Goal: Find specific page/section: Find specific page/section

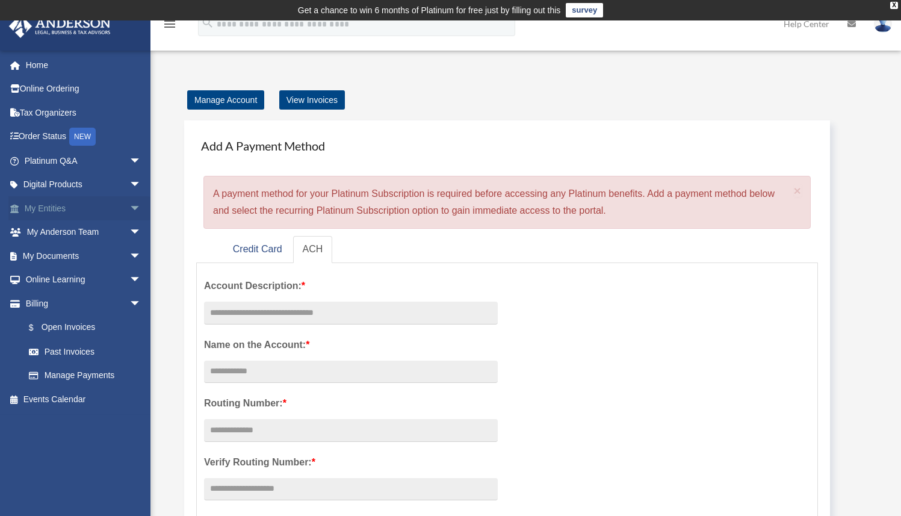
click at [129, 209] on span "arrow_drop_down" at bounding box center [141, 208] width 24 height 25
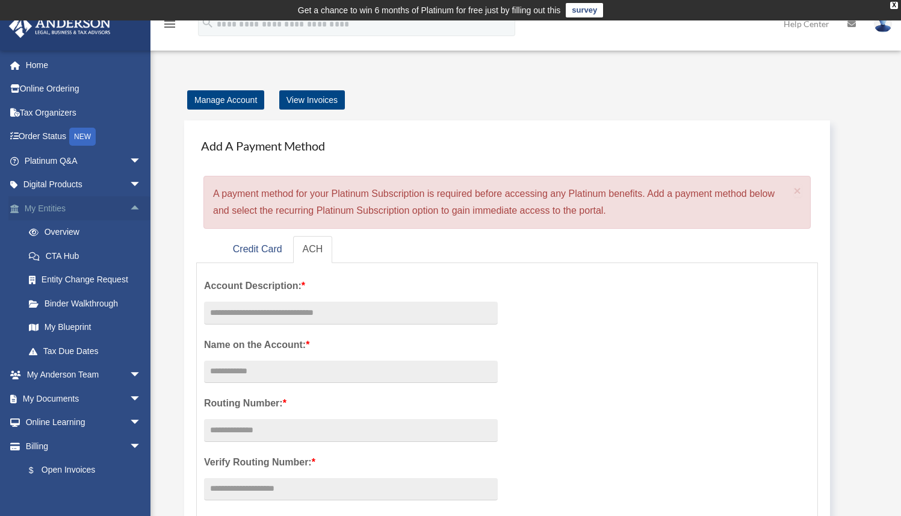
click at [129, 208] on span "arrow_drop_up" at bounding box center [141, 208] width 24 height 25
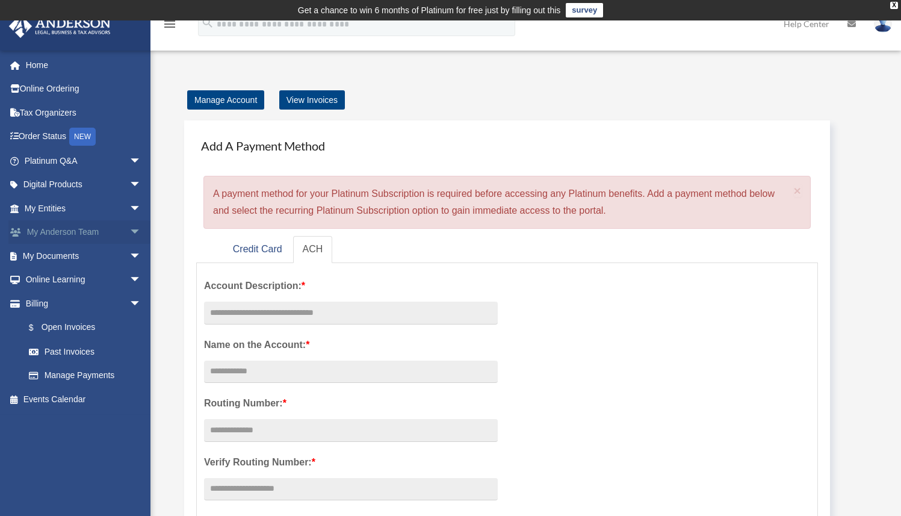
click at [129, 237] on span "arrow_drop_down" at bounding box center [141, 232] width 24 height 25
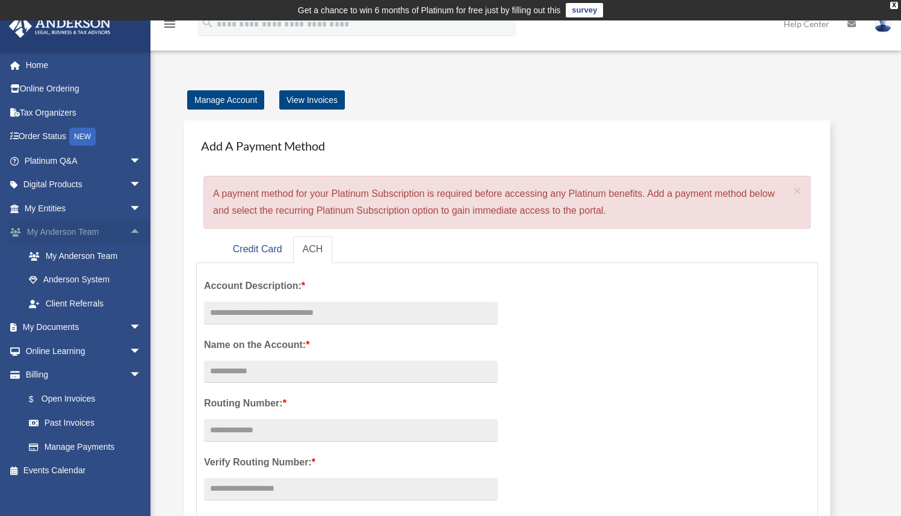
click at [129, 237] on span "arrow_drop_up" at bounding box center [141, 232] width 24 height 25
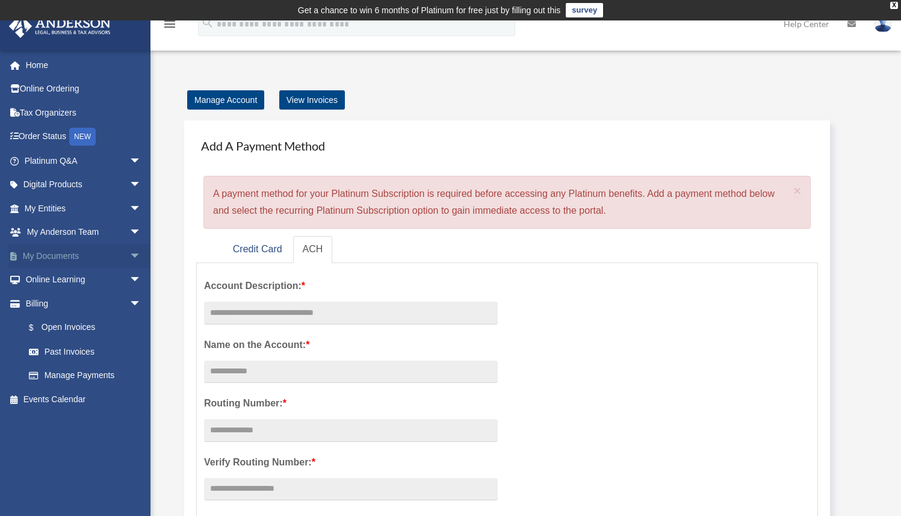
click at [129, 251] on span "arrow_drop_down" at bounding box center [141, 256] width 24 height 25
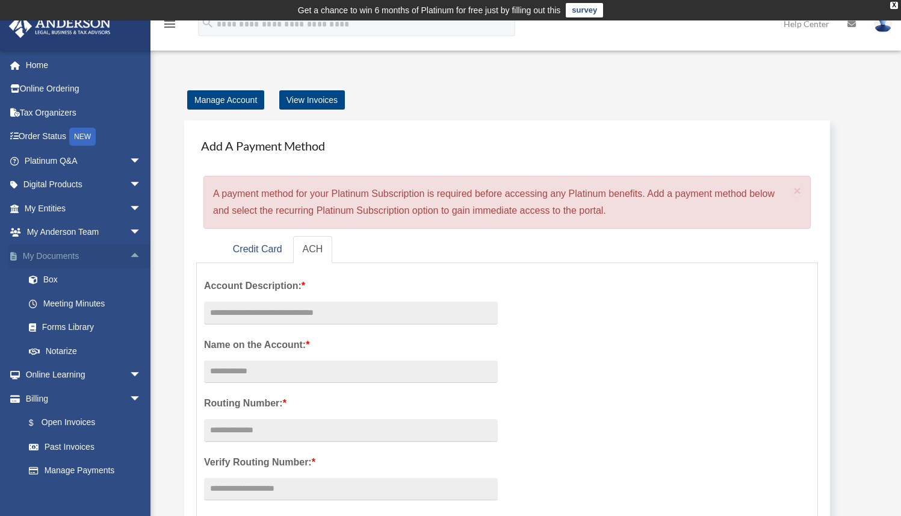
click at [129, 251] on span "arrow_drop_up" at bounding box center [141, 256] width 24 height 25
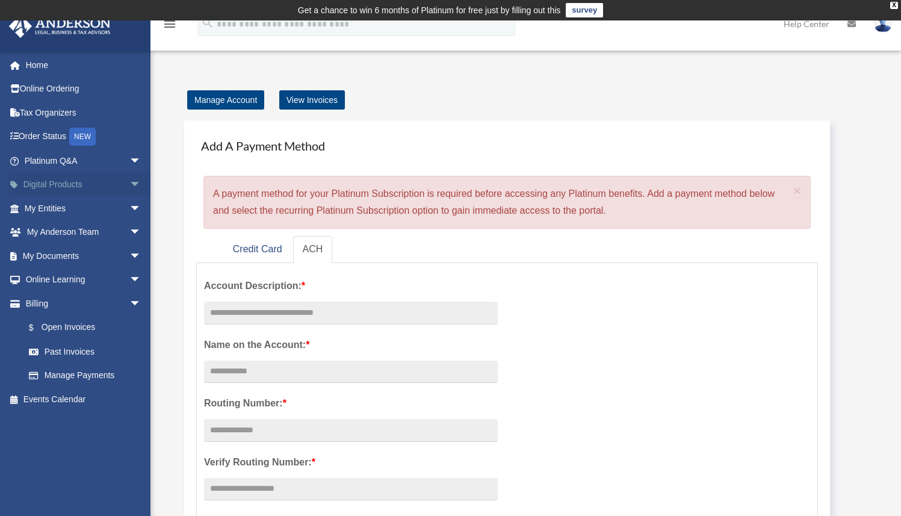
click at [129, 190] on span "arrow_drop_down" at bounding box center [141, 185] width 24 height 25
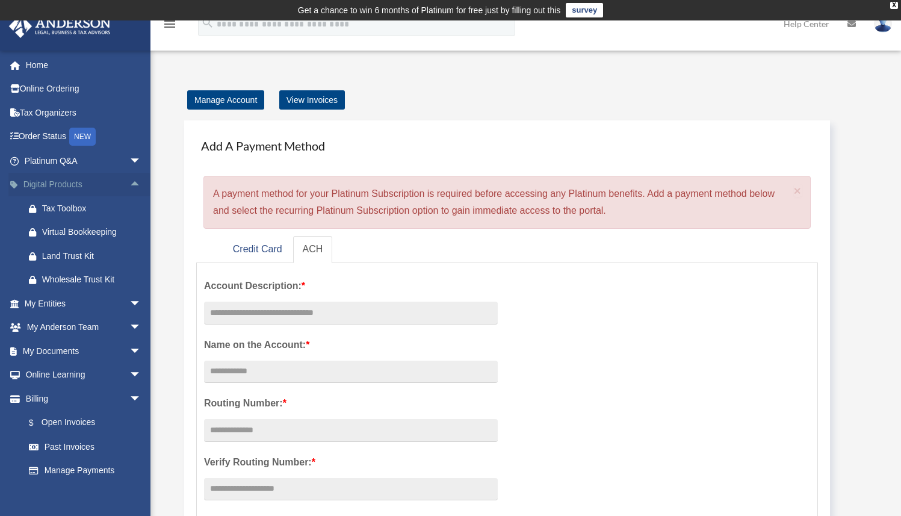
click at [129, 190] on span "arrow_drop_up" at bounding box center [141, 185] width 24 height 25
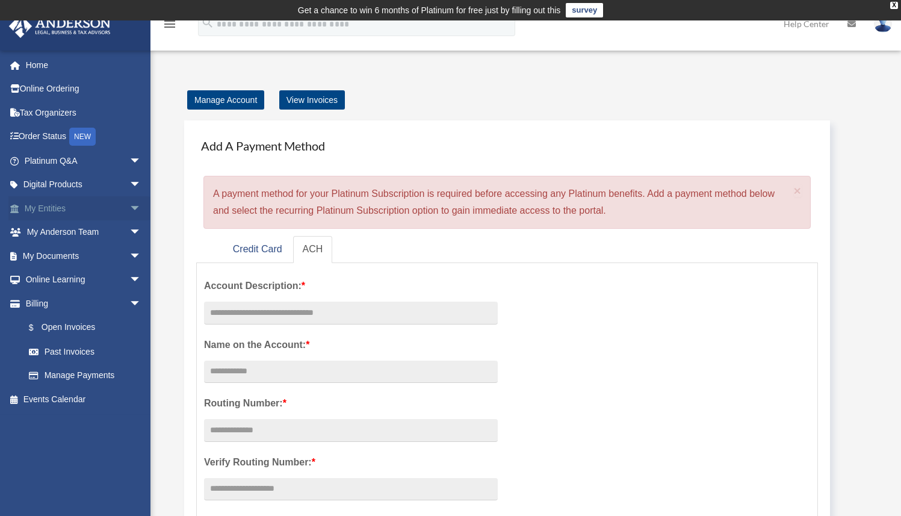
click at [129, 207] on span "arrow_drop_down" at bounding box center [141, 208] width 24 height 25
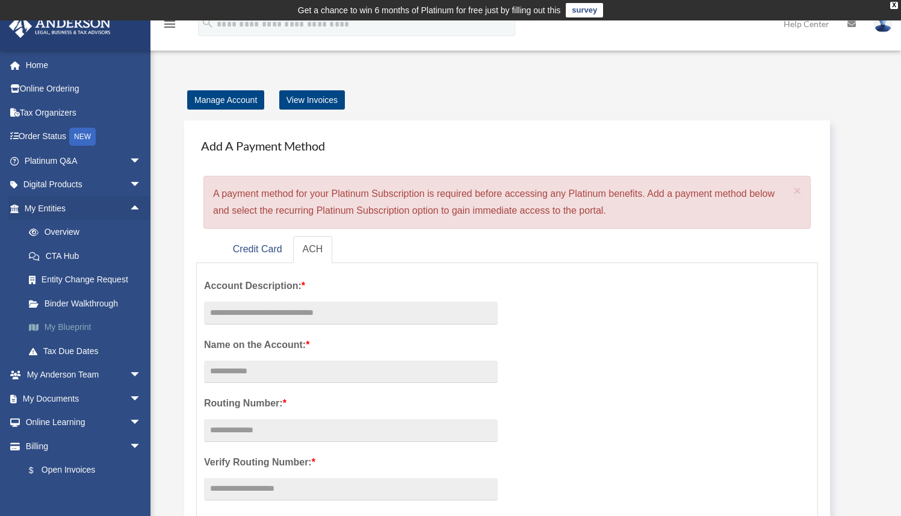
click at [82, 326] on link "My Blueprint" at bounding box center [88, 328] width 143 height 24
